Goal: Navigation & Orientation: Go to known website

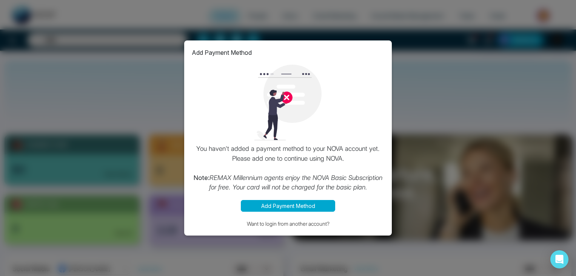
select select "*"
click at [287, 222] on button "Want to login from another account?" at bounding box center [288, 223] width 193 height 9
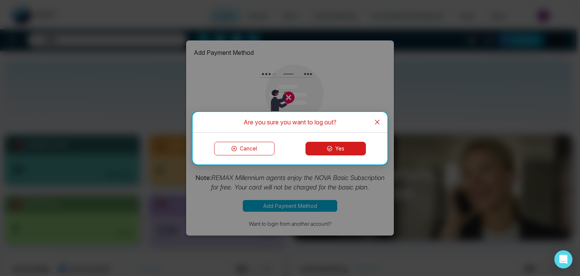
click at [350, 148] on button "Yes" at bounding box center [335, 149] width 60 height 14
